Goal: Task Accomplishment & Management: Manage account settings

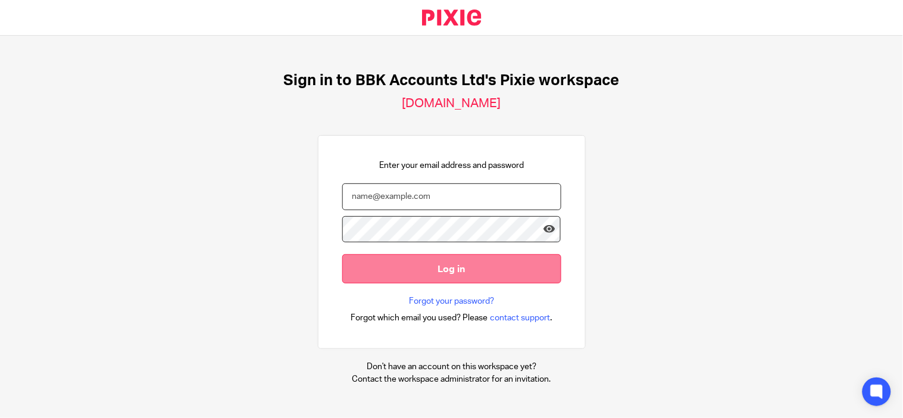
type input "claudine@bbkaccounts.co.uk"
click at [431, 270] on input "Log in" at bounding box center [451, 268] width 219 height 29
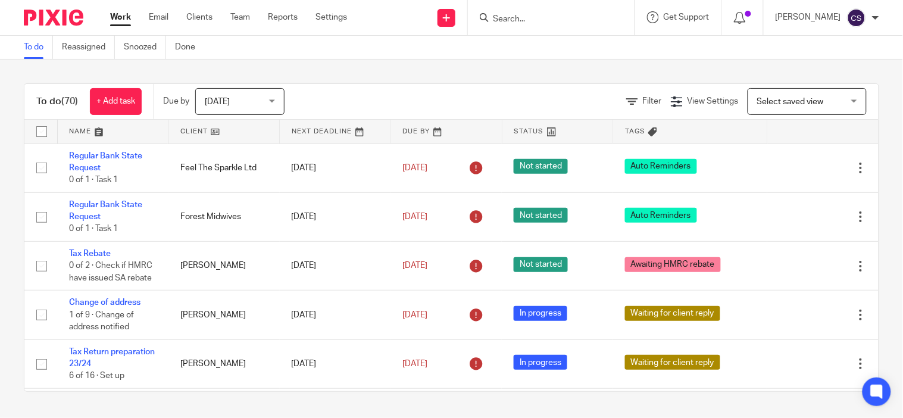
click at [525, 20] on input "Search" at bounding box center [545, 19] width 107 height 11
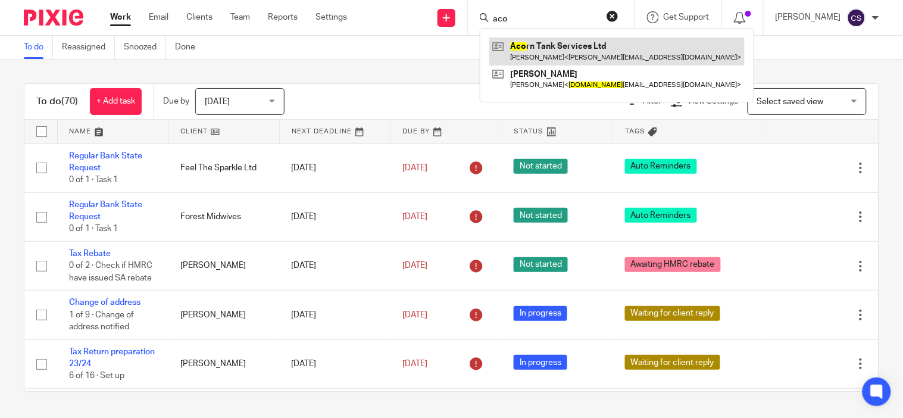
type input "aco"
click at [566, 46] on link at bounding box center [616, 50] width 255 height 27
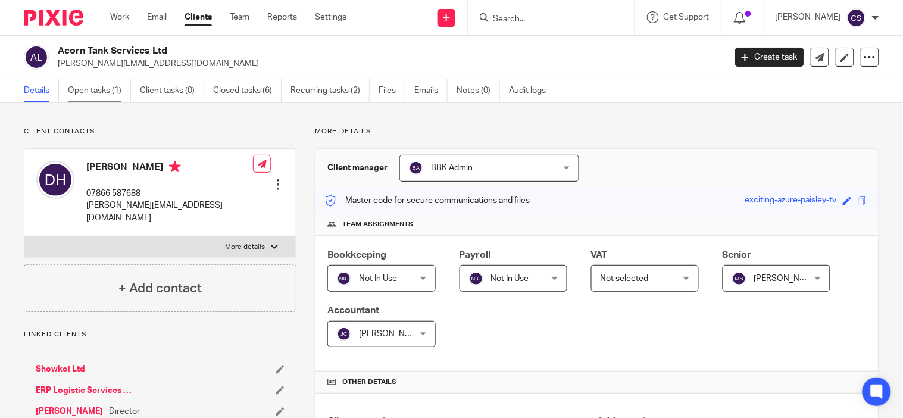
click at [111, 90] on link "Open tasks (1)" at bounding box center [99, 90] width 63 height 23
